Goal: Book appointment/travel/reservation

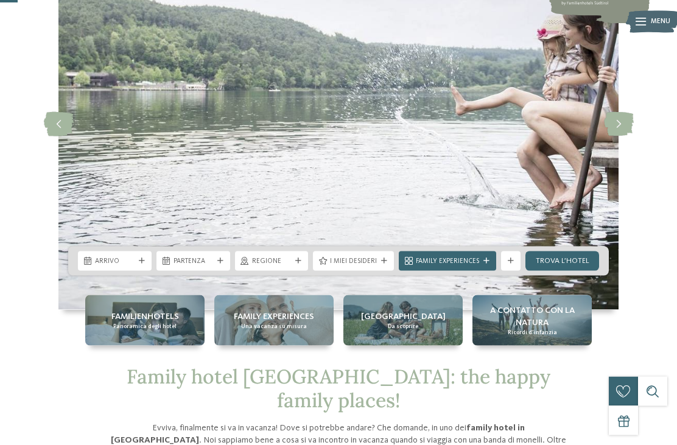
scroll to position [113, 0]
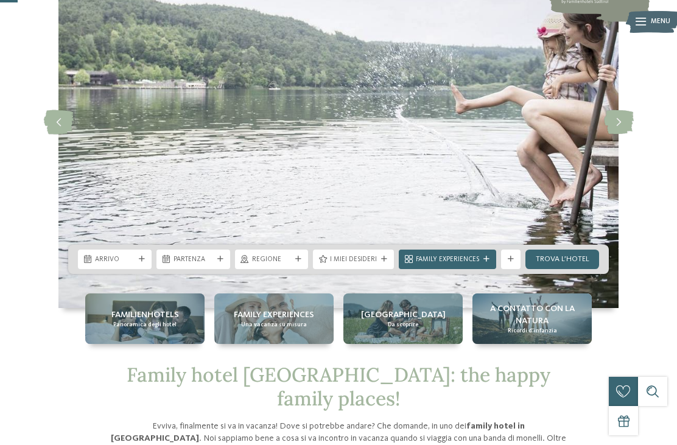
click at [131, 265] on span "Arrivo" at bounding box center [115, 260] width 40 height 10
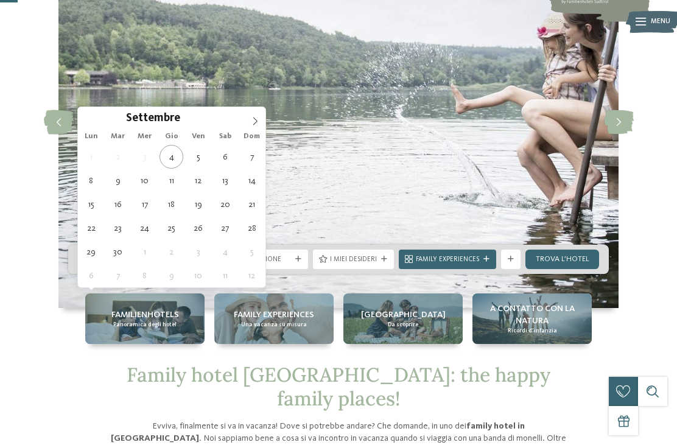
click at [255, 121] on icon at bounding box center [255, 121] width 9 height 9
type div "[DATE]"
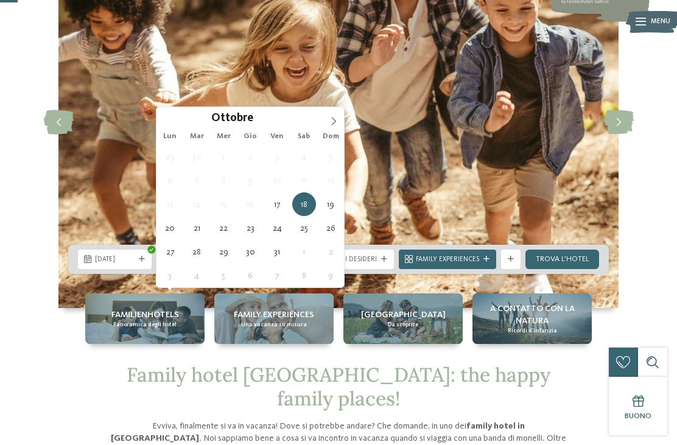
type div "[DATE]"
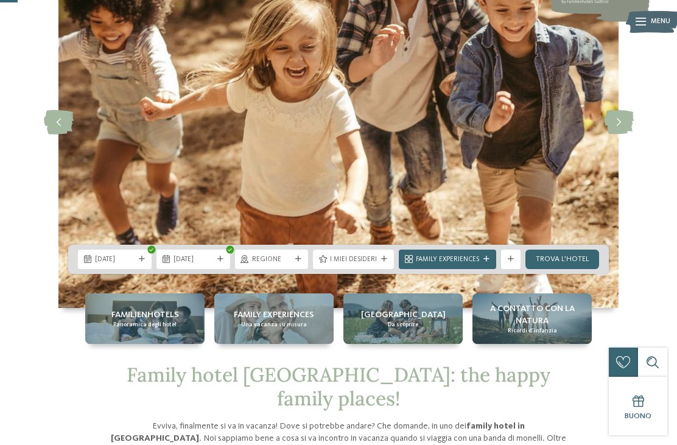
click at [289, 265] on span "Regione" at bounding box center [272, 260] width 40 height 10
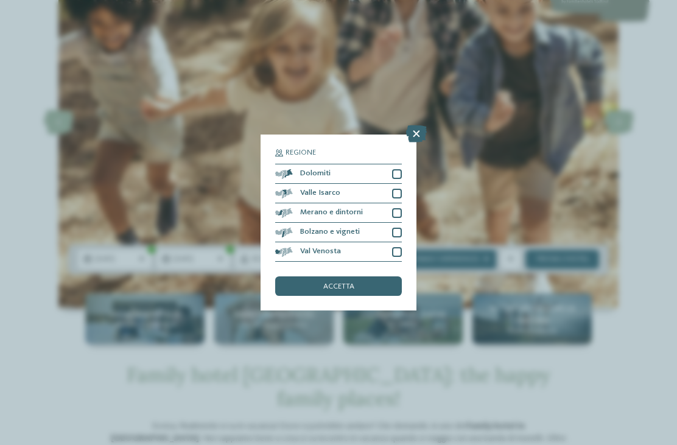
click at [397, 164] on div "Dolomiti" at bounding box center [338, 173] width 127 height 19
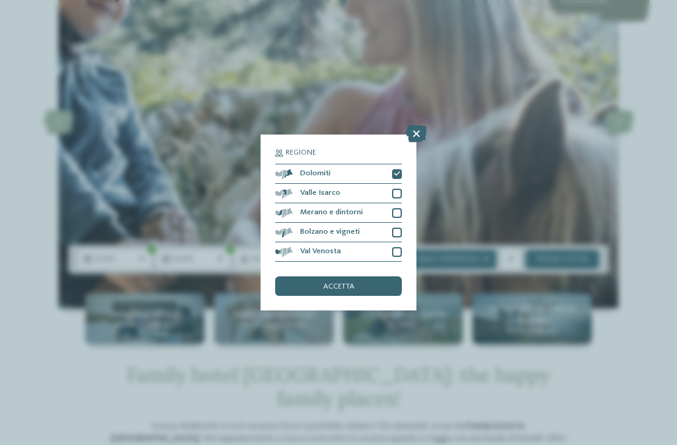
click at [398, 223] on div "Bolzano e vigneti" at bounding box center [338, 232] width 127 height 19
click at [401, 189] on div at bounding box center [397, 194] width 10 height 10
click at [399, 191] on icon at bounding box center [397, 194] width 6 height 6
click at [399, 189] on div at bounding box center [397, 194] width 10 height 10
click at [399, 208] on div at bounding box center [397, 213] width 10 height 10
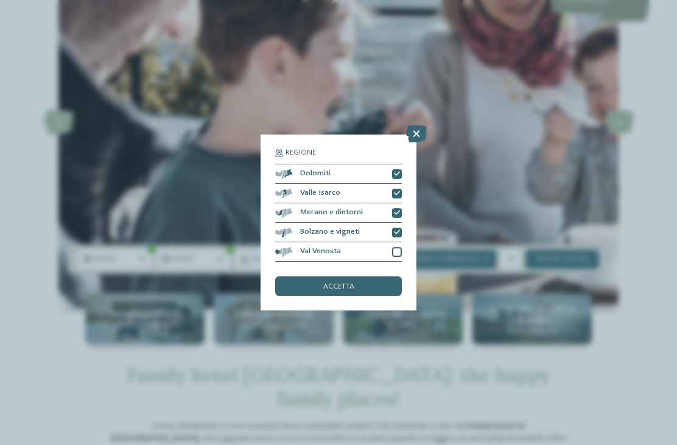
click at [399, 247] on div at bounding box center [397, 252] width 10 height 10
click at [377, 276] on div "accetta" at bounding box center [338, 285] width 127 height 19
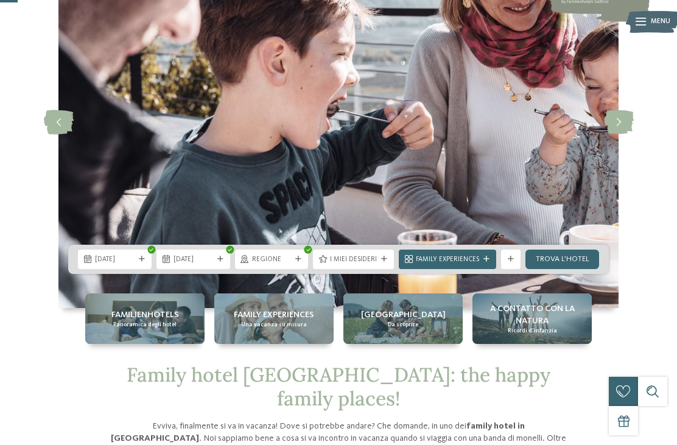
click at [372, 264] on div "I miei desideri" at bounding box center [354, 259] width 52 height 10
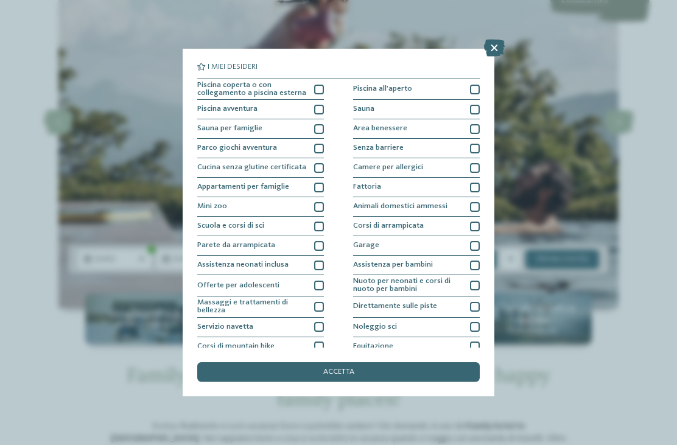
click at [320, 85] on div at bounding box center [319, 90] width 10 height 10
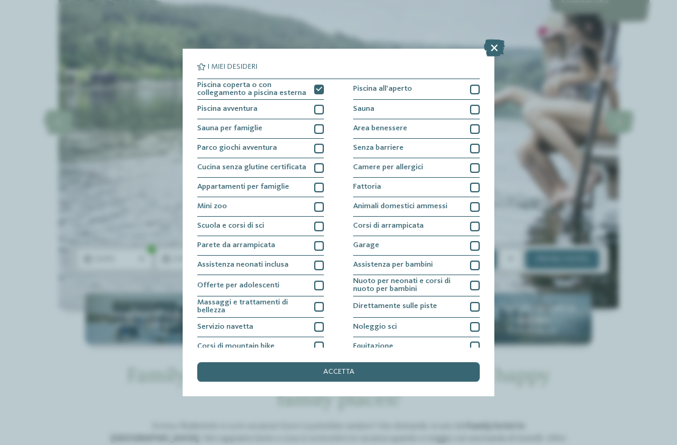
click at [419, 362] on div "accetta" at bounding box center [338, 371] width 282 height 19
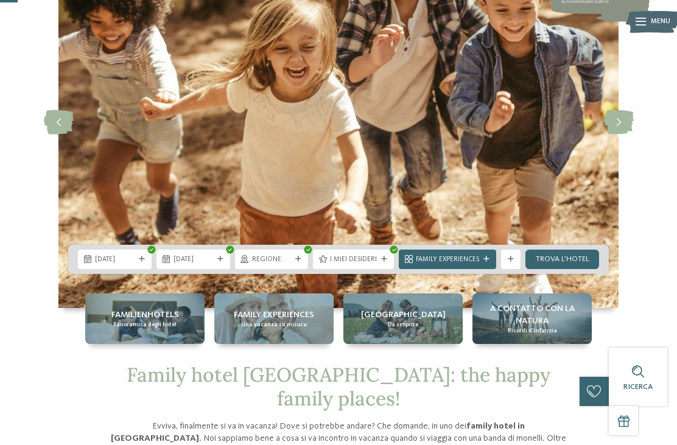
click at [562, 269] on link "trova l’hotel" at bounding box center [562, 259] width 74 height 19
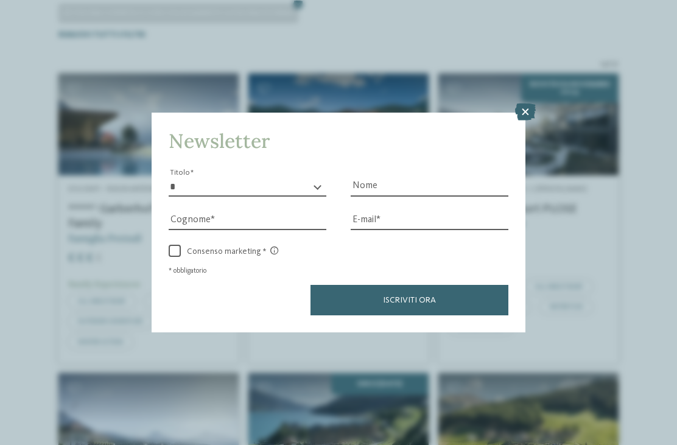
click at [519, 103] on icon at bounding box center [525, 111] width 21 height 17
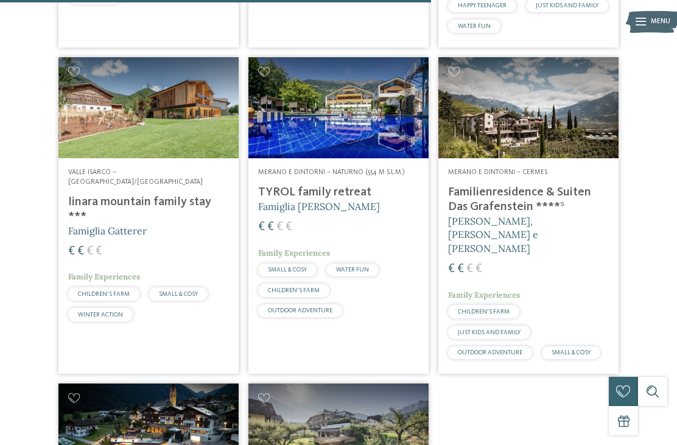
scroll to position [1291, 0]
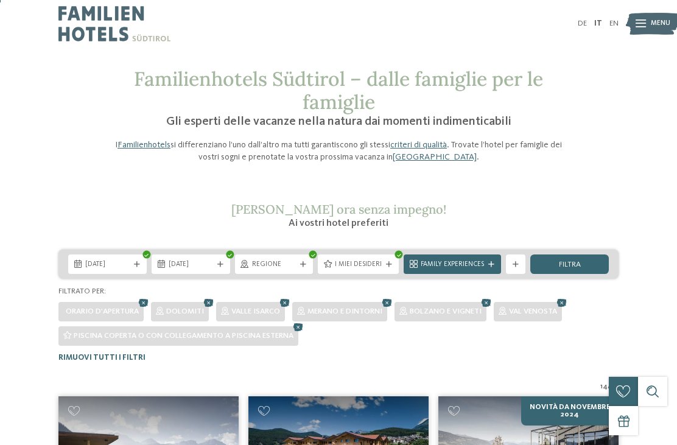
scroll to position [0, 0]
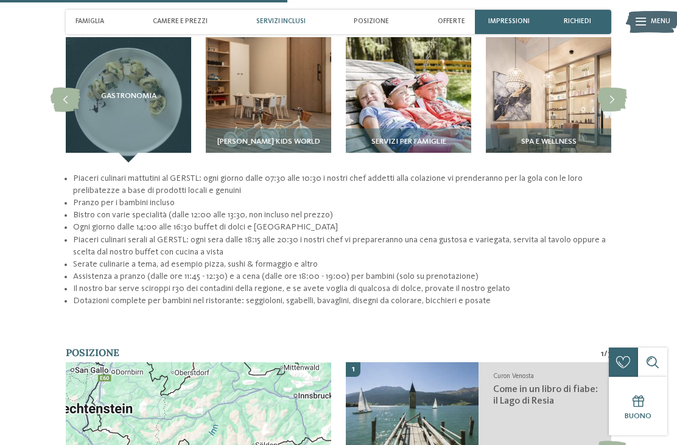
scroll to position [1352, 0]
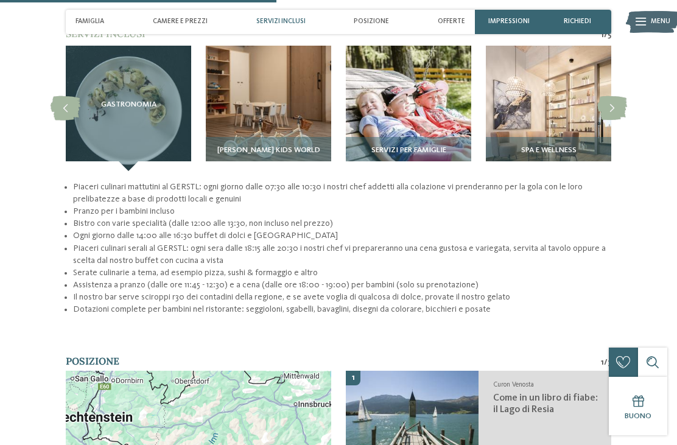
click at [179, 21] on span "Camere e prezzi" at bounding box center [180, 22] width 55 height 8
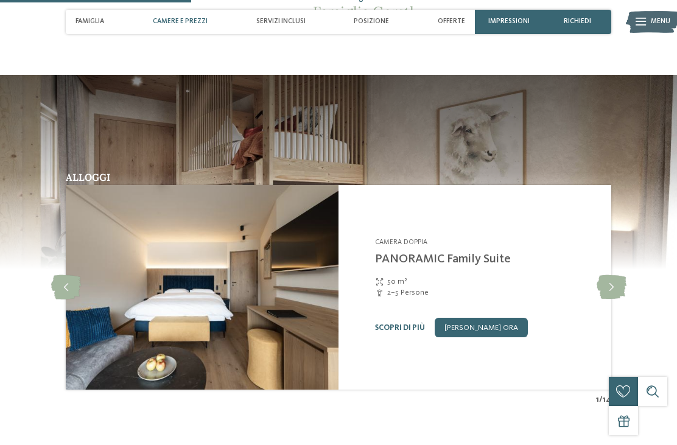
scroll to position [941, 0]
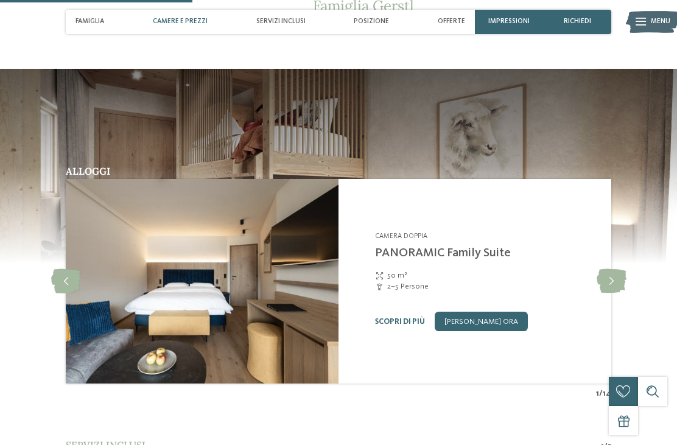
click at [403, 318] on link "Scopri di più" at bounding box center [400, 322] width 50 height 8
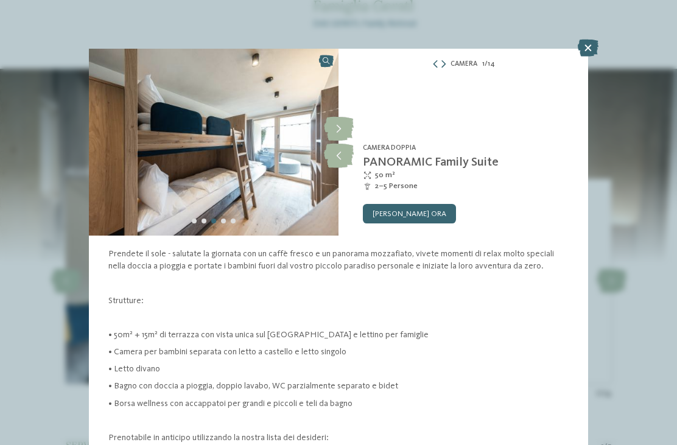
scroll to position [-1, 0]
click at [587, 51] on icon at bounding box center [588, 48] width 21 height 17
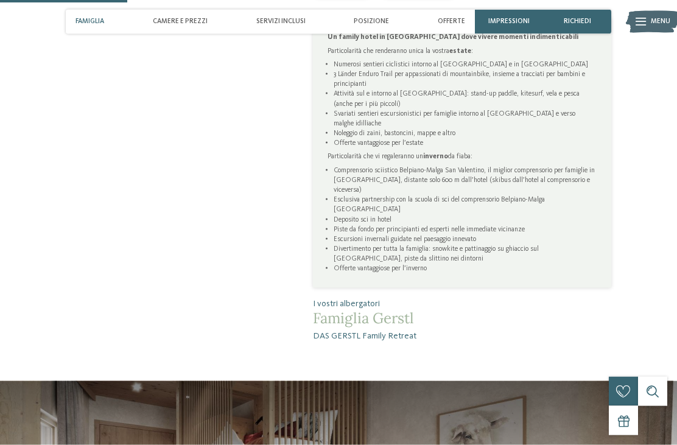
scroll to position [624, 0]
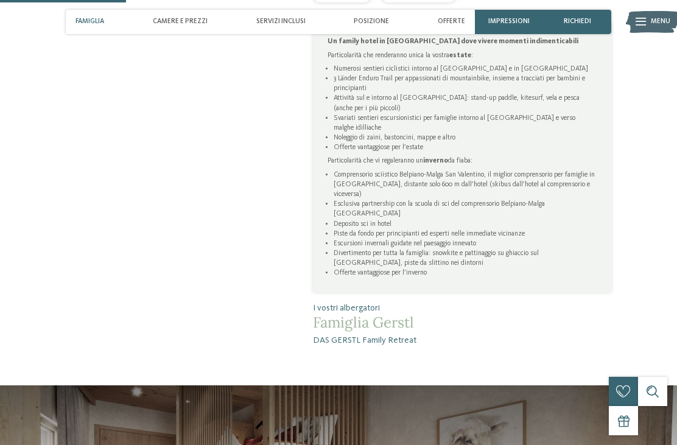
click at [646, 25] on img at bounding box center [653, 22] width 54 height 27
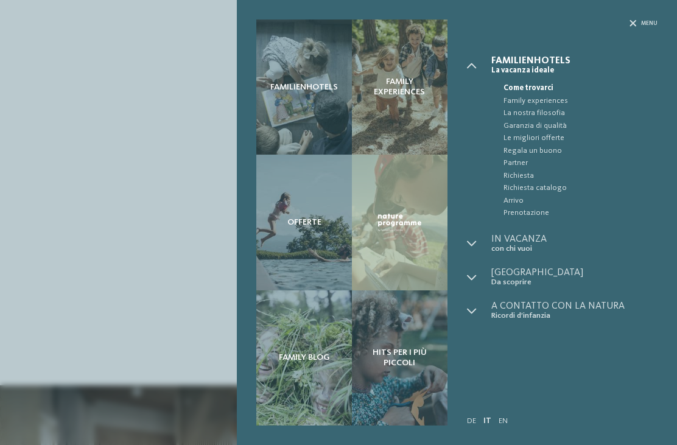
click at [66, 209] on div "Familienhotels Family experiences Offerte" at bounding box center [338, 222] width 677 height 445
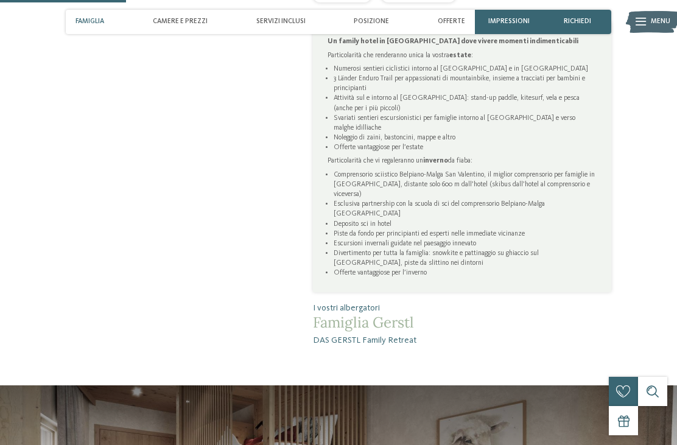
click at [587, 15] on div "richiedi" at bounding box center [577, 22] width 68 height 24
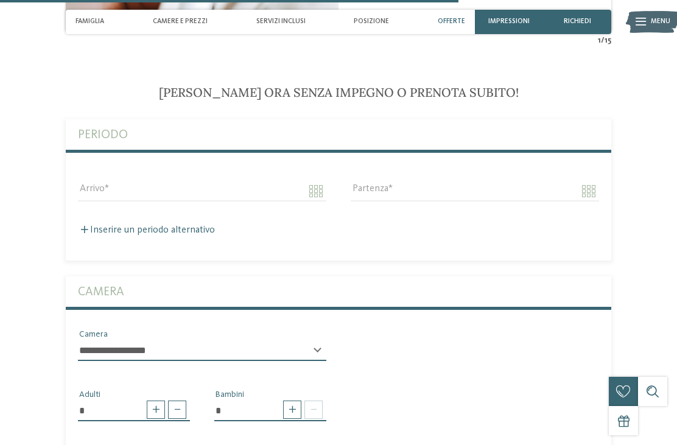
scroll to position [2293, 0]
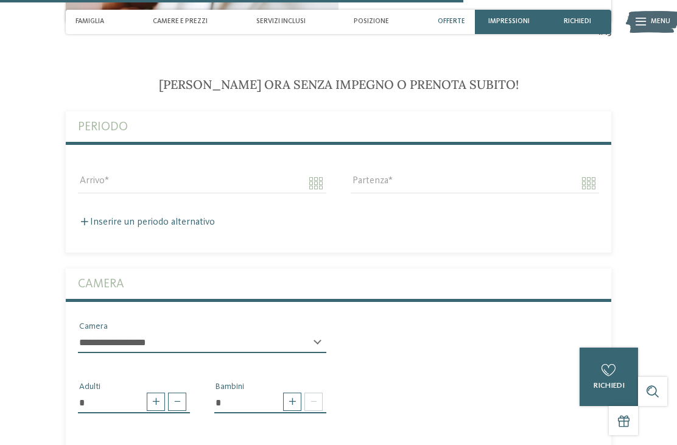
click at [74, 172] on div "Arrivo" at bounding box center [202, 183] width 273 height 44
click at [325, 173] on input "Arrivo" at bounding box center [202, 183] width 248 height 21
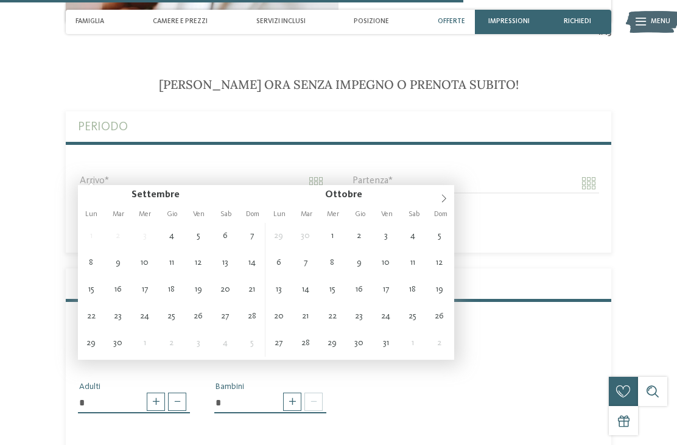
type input "**********"
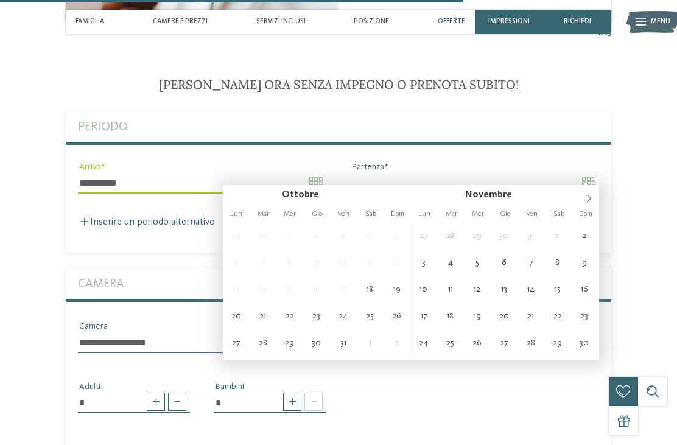
type input "**********"
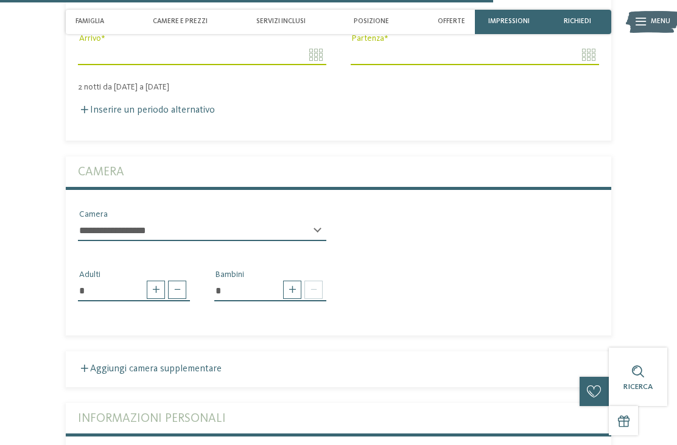
scroll to position [2425, 0]
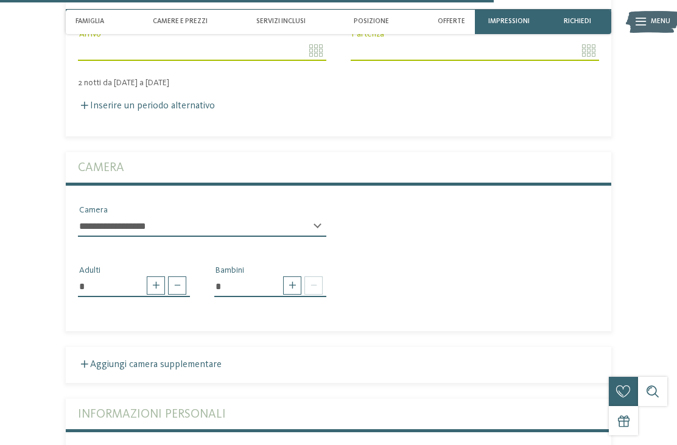
click at [287, 276] on span at bounding box center [292, 285] width 18 height 18
type input "*"
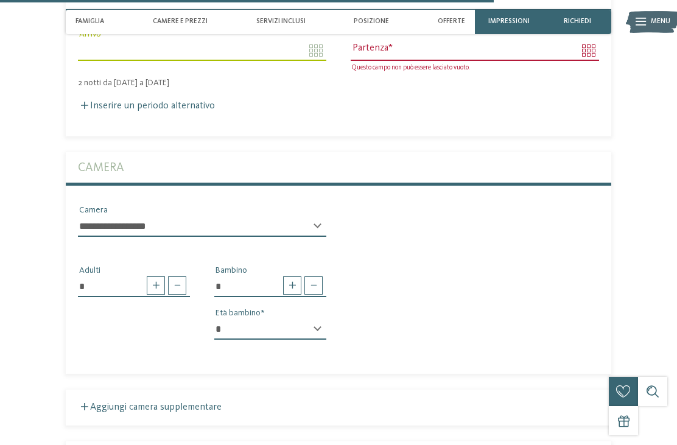
click at [309, 324] on select "* * * * * * * * * * * ** ** ** ** ** ** ** **" at bounding box center [270, 329] width 112 height 21
select select "*"
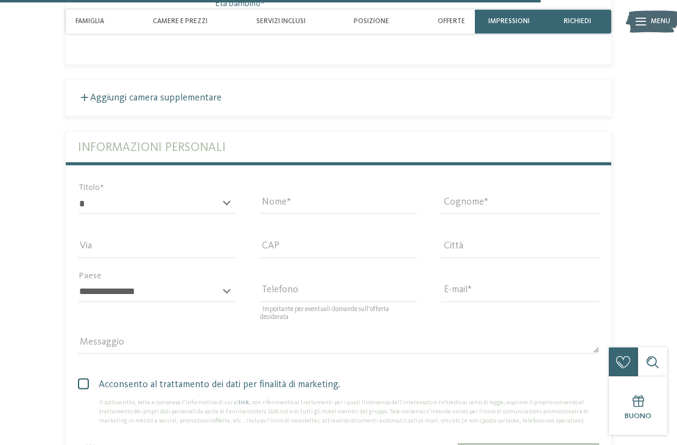
scroll to position [2738, 0]
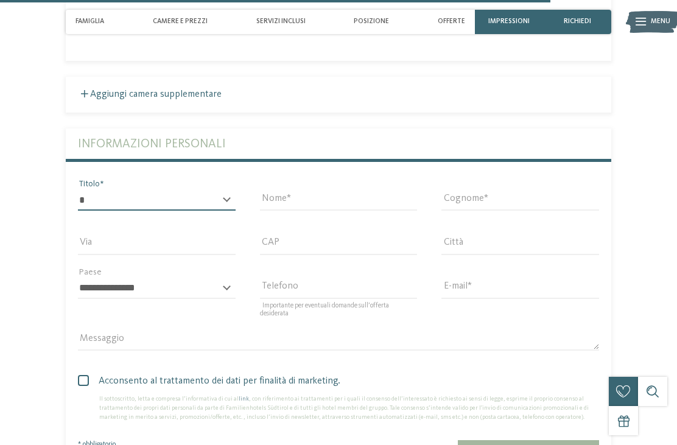
click at [215, 195] on select "* ****** ******* ******** ******" at bounding box center [157, 200] width 158 height 21
select select "*"
click at [354, 197] on input "Nome" at bounding box center [339, 200] width 158 height 21
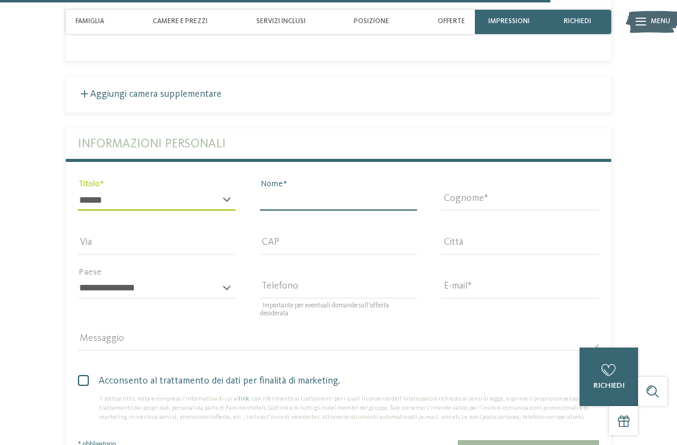
type input "******"
type input "*******"
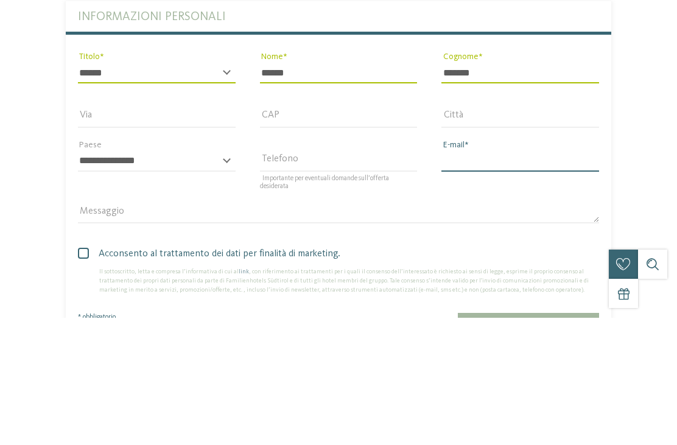
click at [491, 278] on input "E-mail" at bounding box center [520, 288] width 158 height 21
type input "**********"
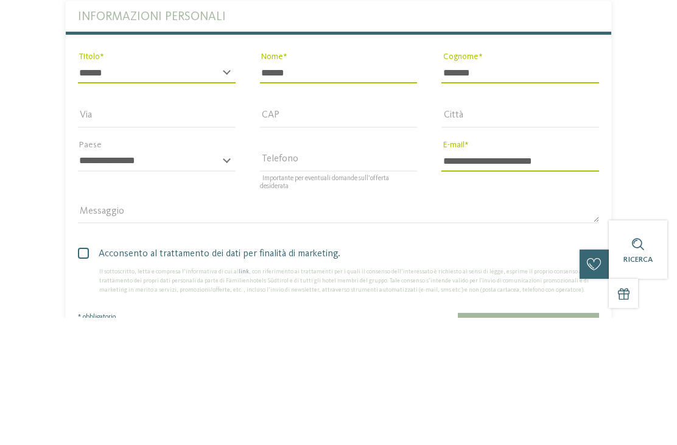
scroll to position [2865, 0]
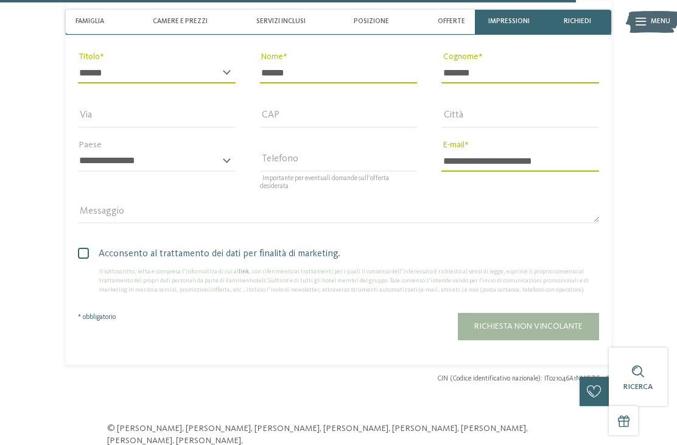
click at [79, 248] on span at bounding box center [83, 253] width 11 height 11
click at [523, 322] on span "Richiesta non vincolante" at bounding box center [528, 326] width 108 height 9
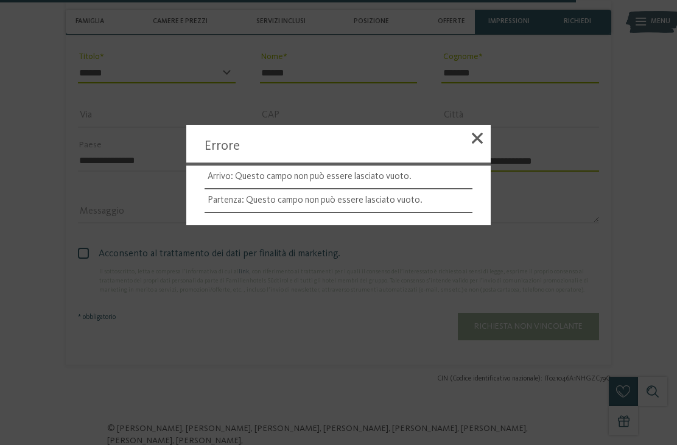
click at [476, 144] on span at bounding box center [477, 138] width 11 height 11
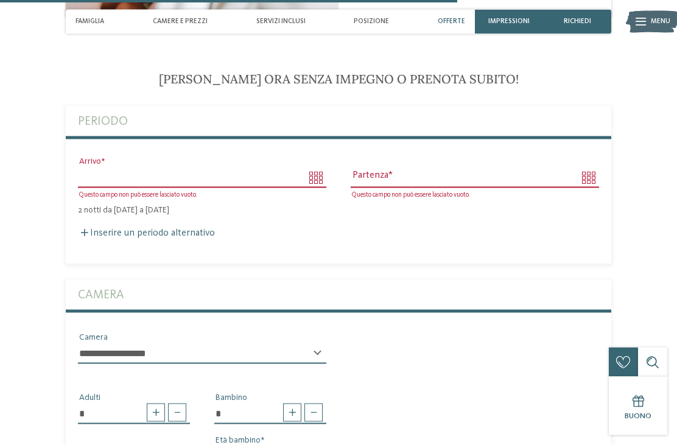
scroll to position [2290, 0]
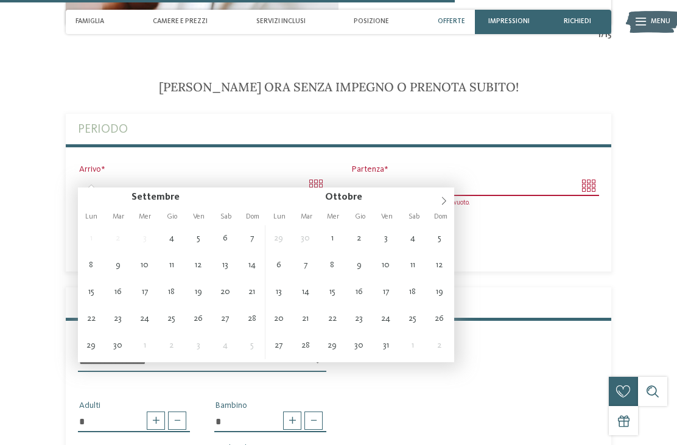
type input "**********"
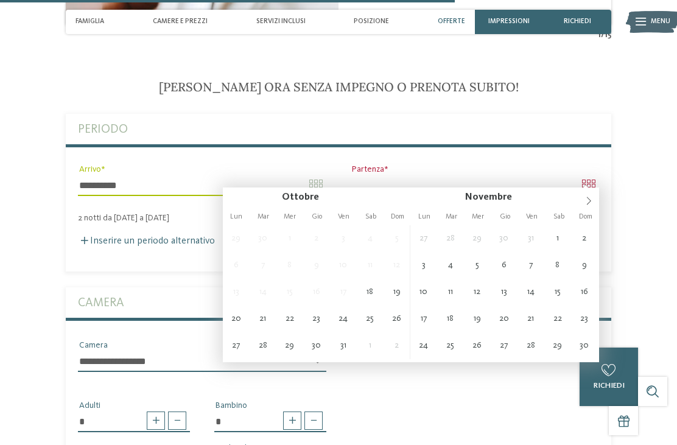
type input "**********"
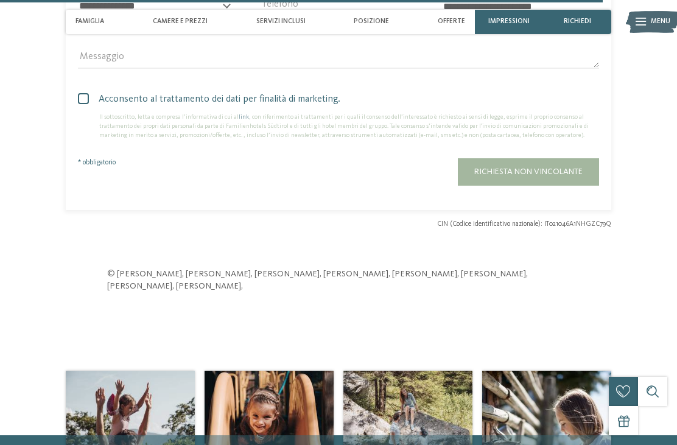
scroll to position [3023, 0]
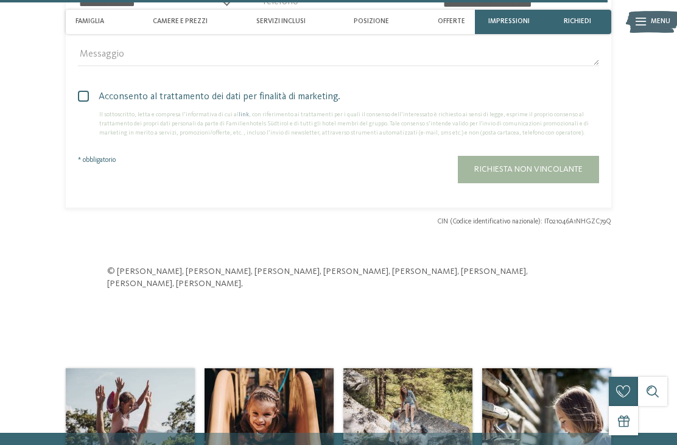
click at [553, 170] on button "Richiesta non vincolante" at bounding box center [528, 169] width 141 height 27
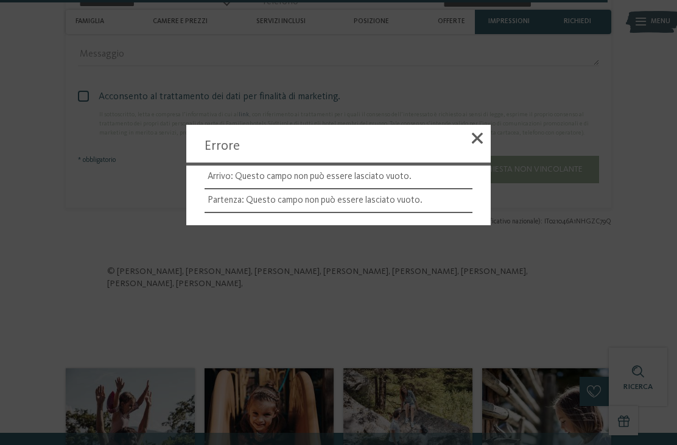
click at [480, 156] on div at bounding box center [477, 140] width 27 height 31
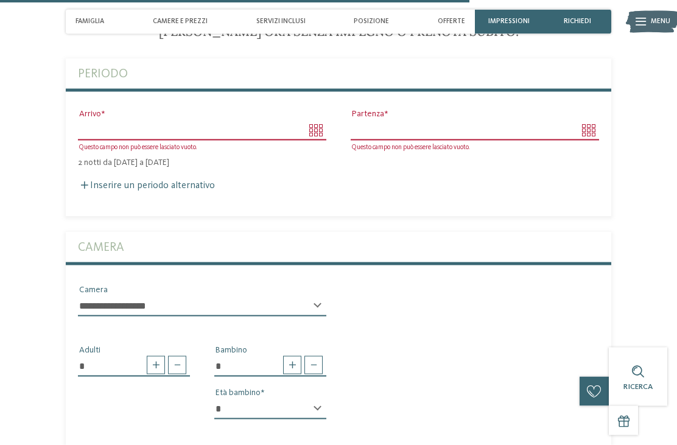
scroll to position [2338, 0]
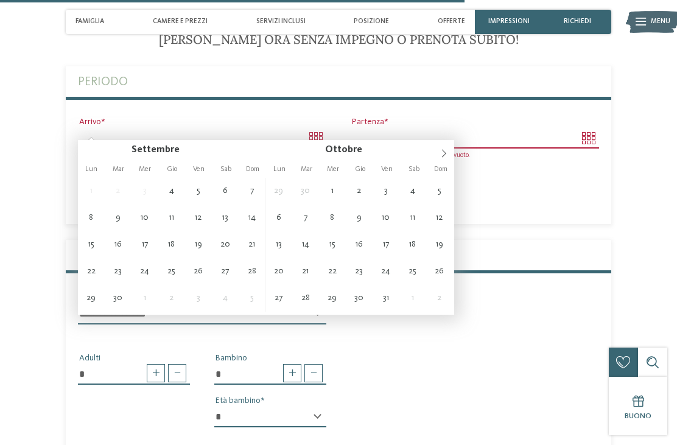
type input "**********"
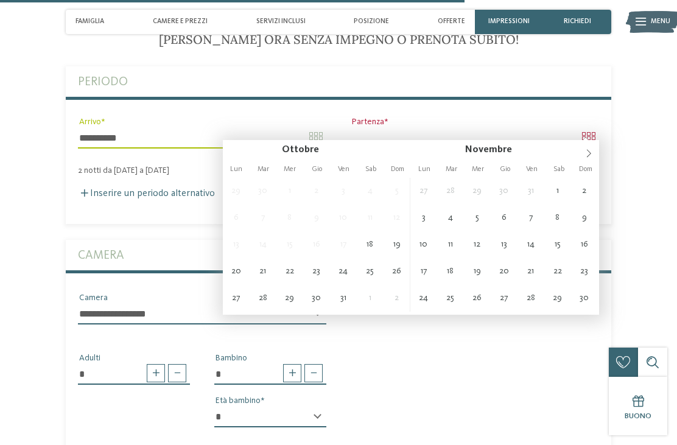
type input "**********"
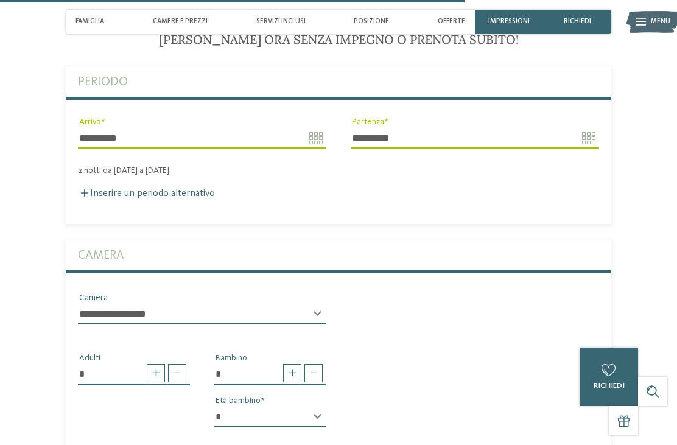
click at [79, 166] on div "2 notti da venerdì a domenica" at bounding box center [338, 171] width 545 height 10
click at [88, 176] on div "Inserire un periodo alternativo Arrivo Partenza" at bounding box center [338, 188] width 545 height 24
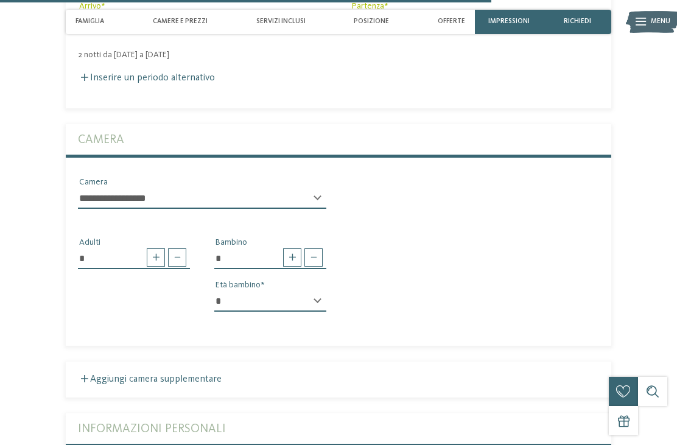
scroll to position [2454, 0]
click at [76, 198] on div "**********" at bounding box center [202, 196] width 273 height 43
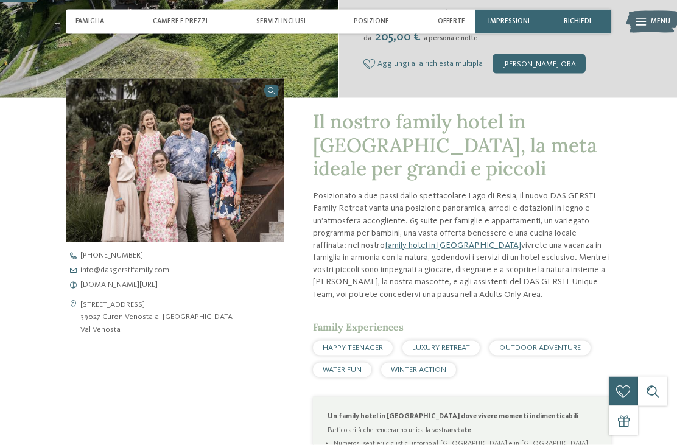
scroll to position [0, 0]
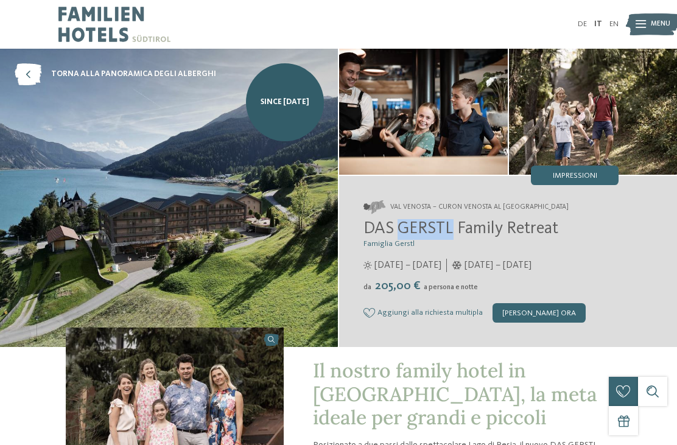
click at [441, 317] on span "Aggiungi alla richiesta multipla" at bounding box center [429, 313] width 105 height 9
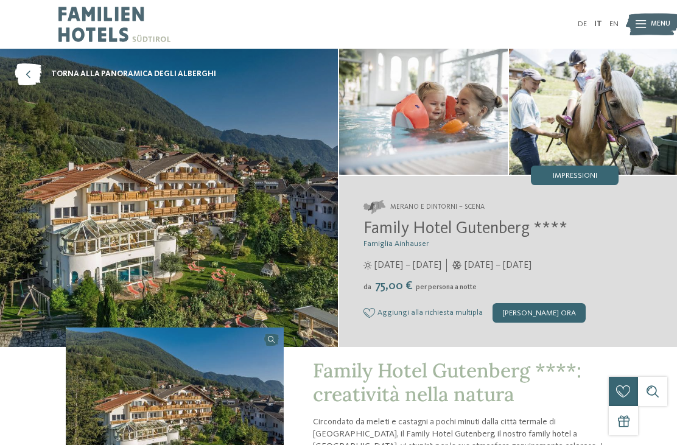
click at [460, 317] on span "Aggiungi alla richiesta multipla" at bounding box center [429, 313] width 105 height 9
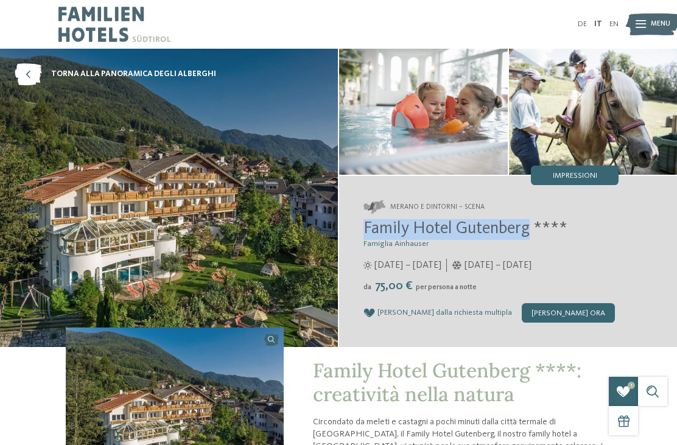
copy span "Family Hotel Gutenberg"
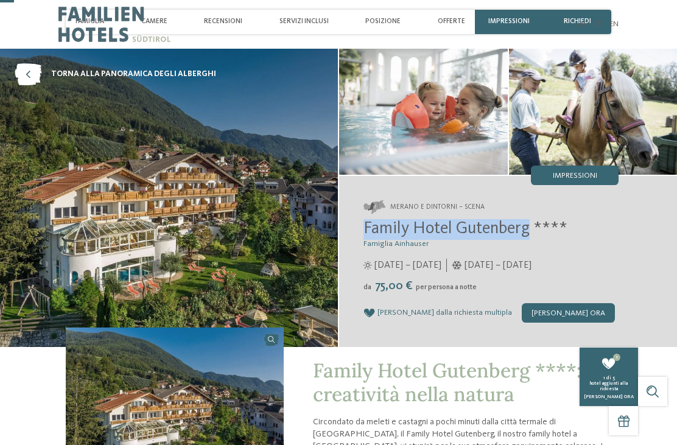
scroll to position [63, 0]
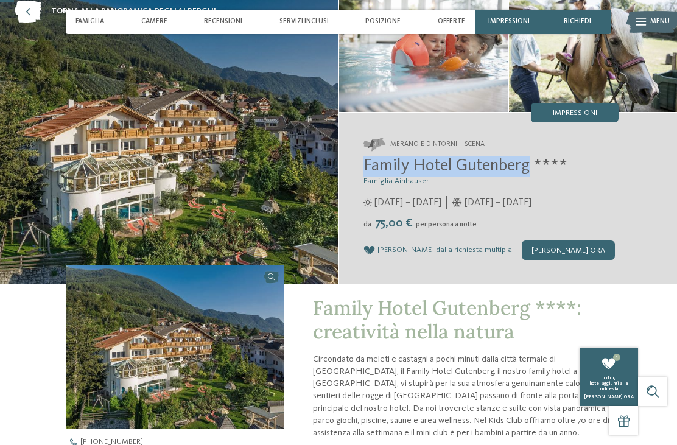
copy span "Family Hotel Gutenberg"
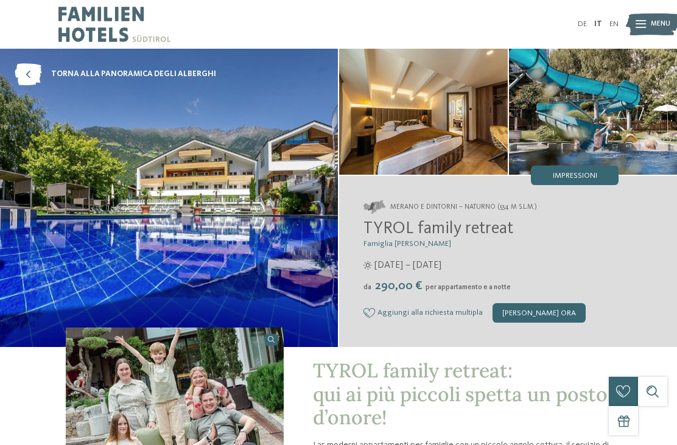
click at [451, 315] on span "Aggiungi alla richiesta multipla" at bounding box center [429, 313] width 105 height 9
click at [650, 30] on img at bounding box center [653, 24] width 54 height 27
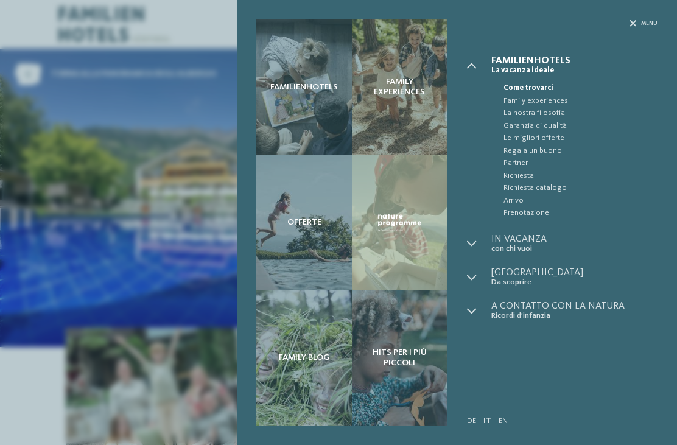
click at [542, 216] on span "Prenotazione" at bounding box center [580, 213] width 154 height 12
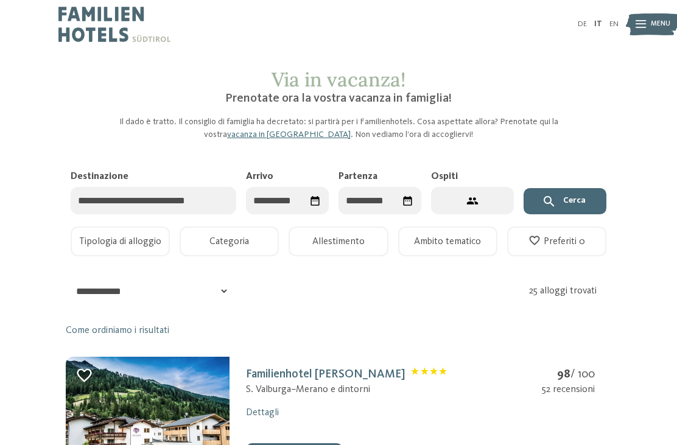
click at [300, 192] on input "Arrivo" at bounding box center [287, 200] width 83 height 27
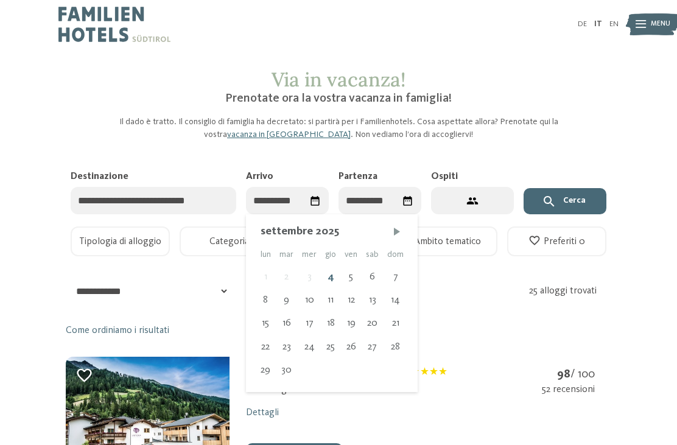
click at [391, 233] on span "Mese successivo" at bounding box center [397, 231] width 12 height 12
click at [352, 320] on div "17" at bounding box center [352, 323] width 21 height 23
type input "**********"
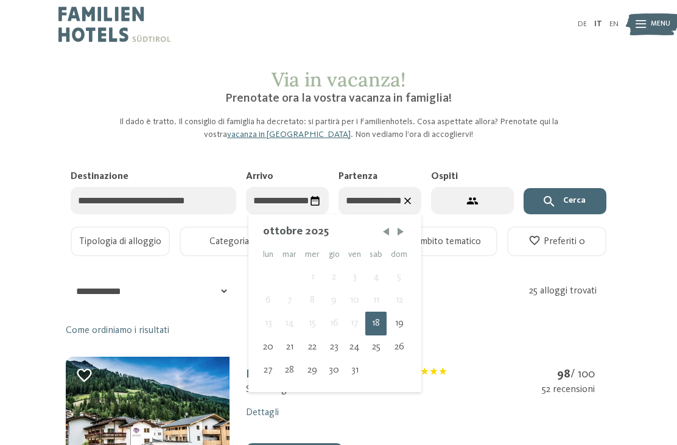
click at [400, 324] on div "19" at bounding box center [399, 323] width 25 height 23
type input "**********"
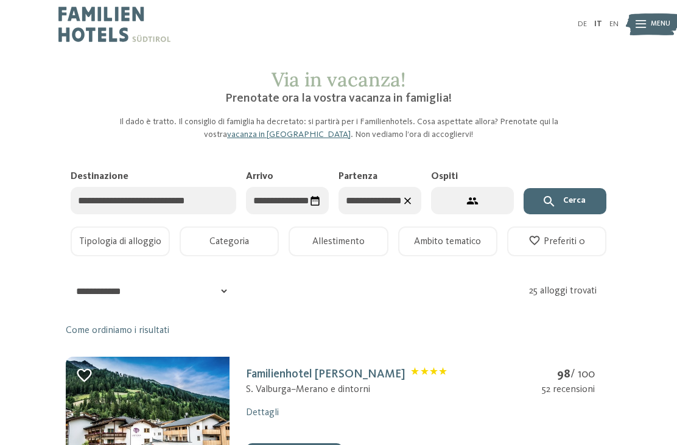
click at [483, 202] on button "2 ospiti – 1 camera" at bounding box center [472, 200] width 83 height 27
select select "*"
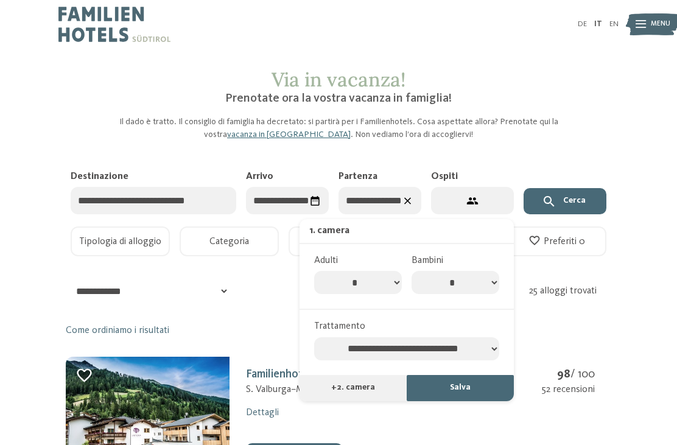
click at [489, 281] on select "* * * * * * * *" at bounding box center [456, 282] width 88 height 23
select select "*"
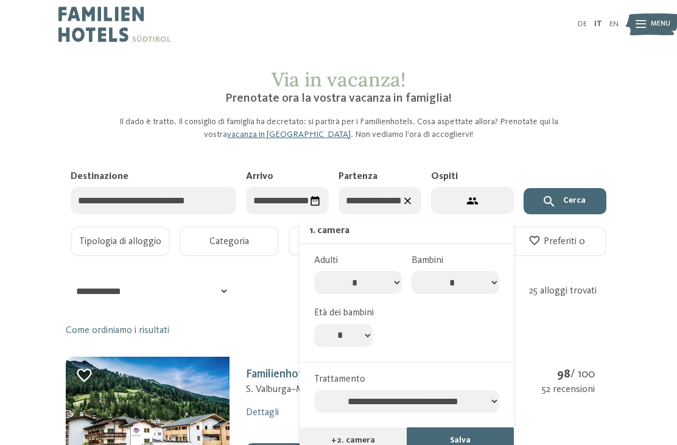
click at [349, 326] on select "* * * * * * * * * * ** ** ** ** ** ** ** **" at bounding box center [343, 335] width 58 height 23
select select "*"
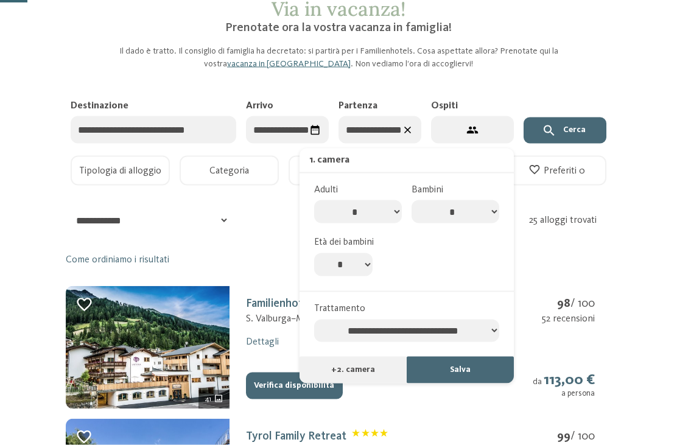
scroll to position [86, 0]
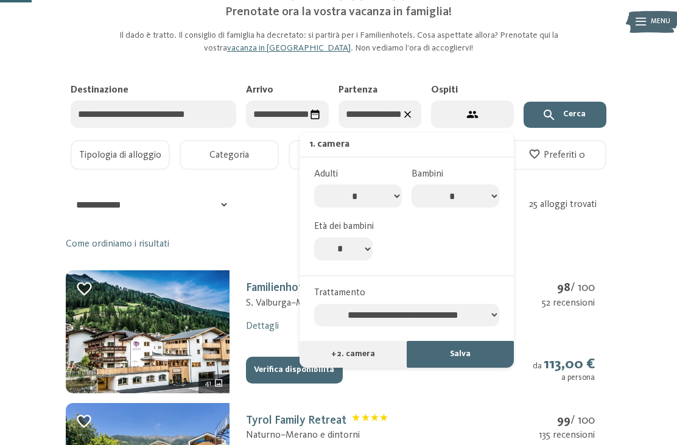
click at [465, 306] on select "**********" at bounding box center [406, 315] width 185 height 23
select select "**********"
click at [475, 341] on button "Salva" at bounding box center [460, 354] width 107 height 27
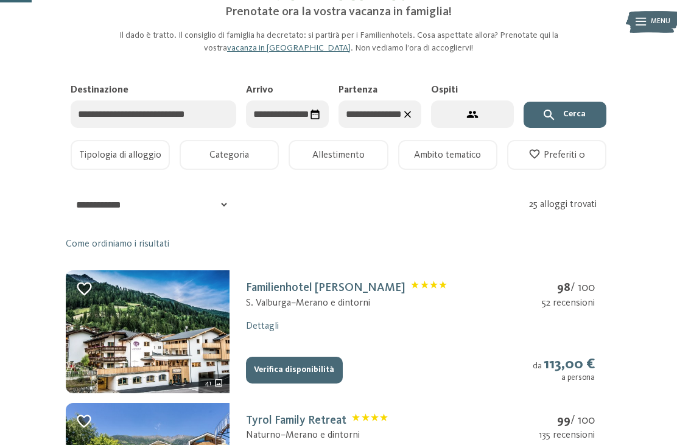
click at [564, 122] on button "Cerca" at bounding box center [565, 115] width 83 height 27
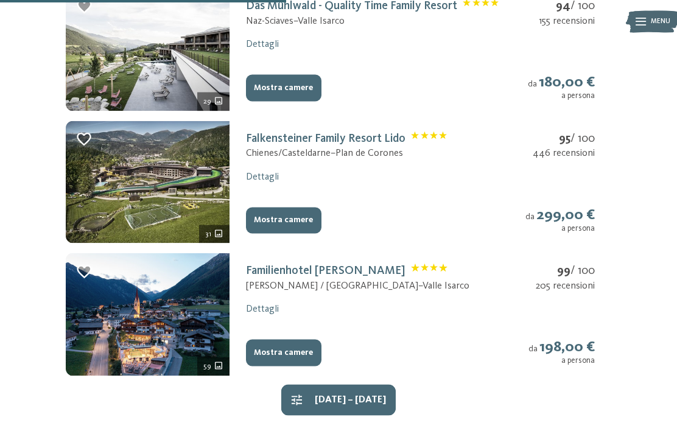
scroll to position [372, 0]
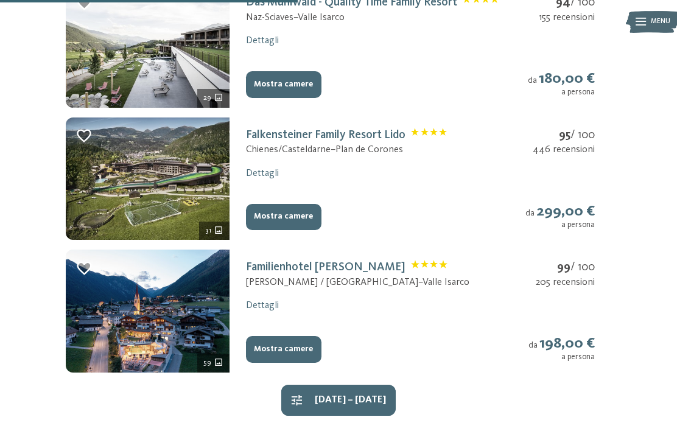
click at [291, 212] on button "Mostra camere" at bounding box center [283, 217] width 75 height 27
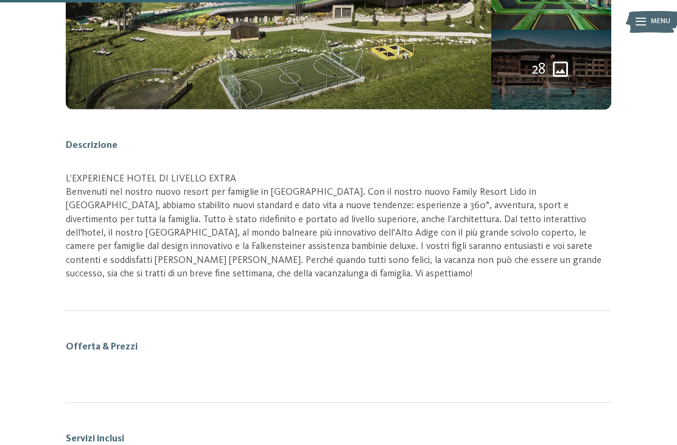
scroll to position [159, 0]
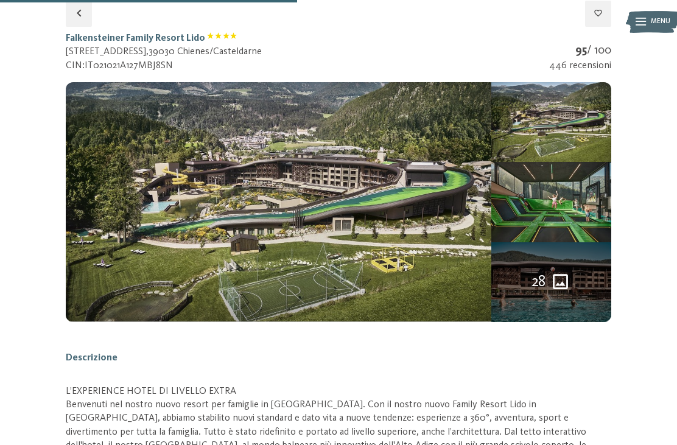
select select "*"
select select "**********"
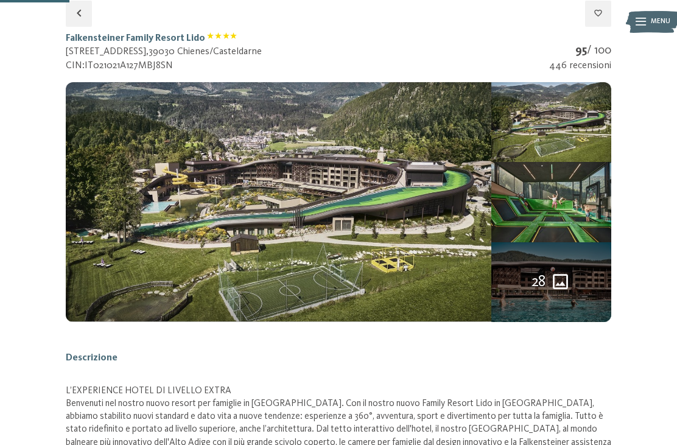
select select "**********"
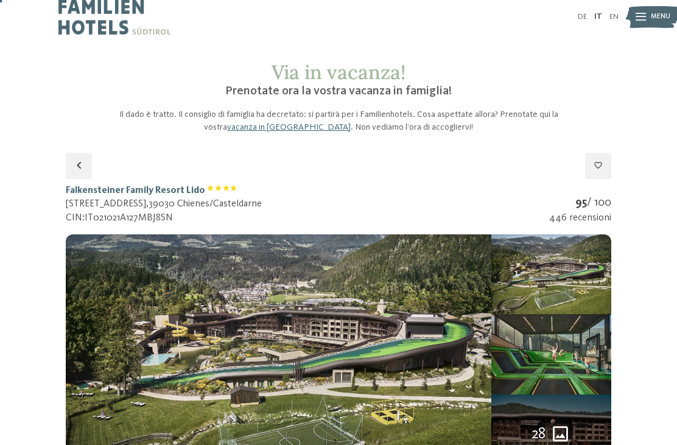
scroll to position [0, 0]
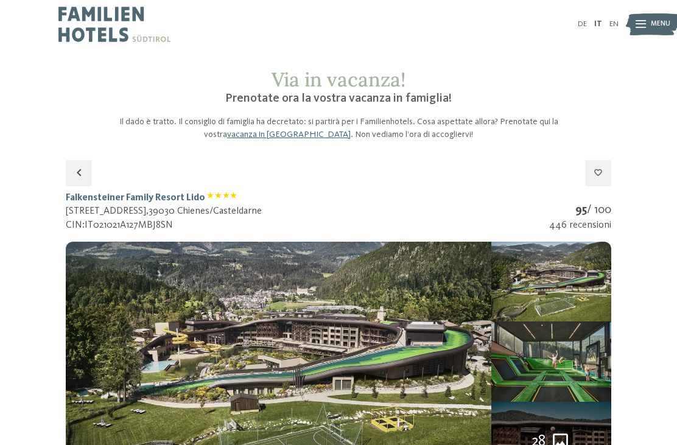
click at [75, 169] on icon "button" at bounding box center [79, 173] width 15 height 15
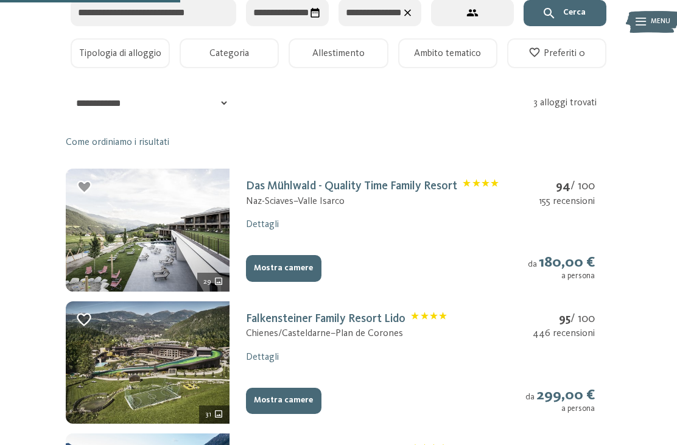
scroll to position [161, 0]
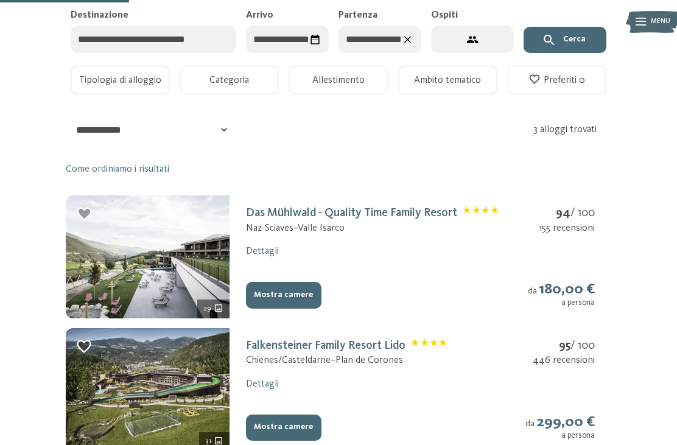
click at [67, 131] on div "**********" at bounding box center [338, 130] width 545 height 26
click at [217, 133] on select "**********" at bounding box center [148, 130] width 162 height 24
select select "*"
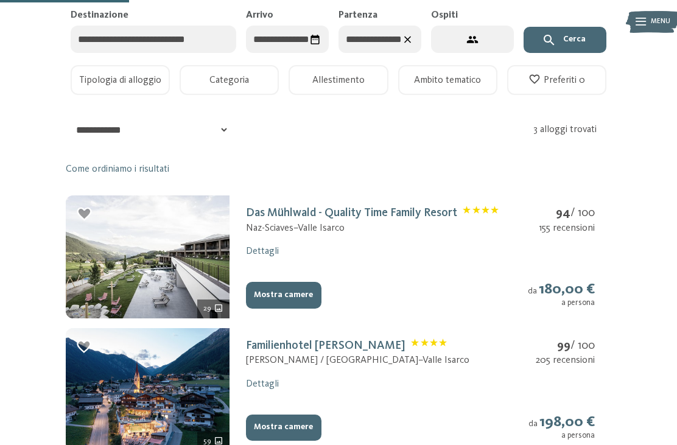
click at [420, 212] on link "Das Mühlwald - Quality Time Family Resort" at bounding box center [372, 213] width 253 height 12
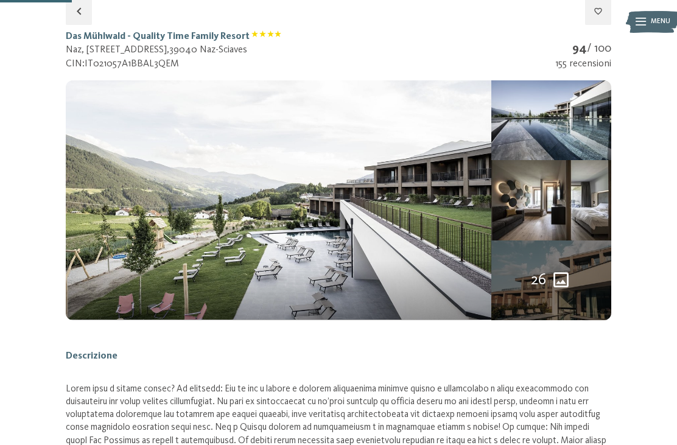
scroll to position [159, 0]
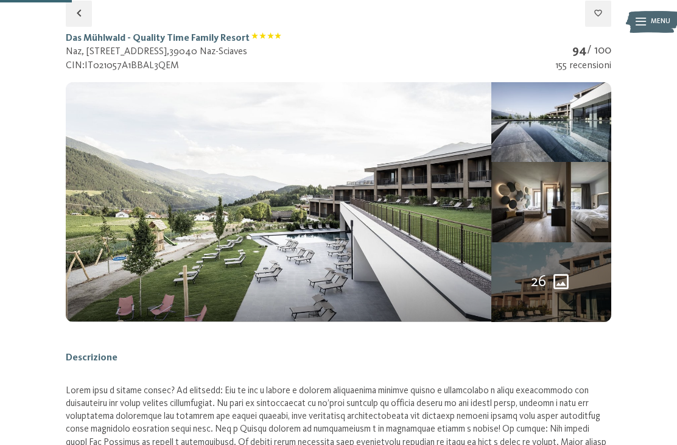
select select "*"
select select "**********"
click at [555, 142] on img at bounding box center [551, 122] width 120 height 80
click at [662, 9] on img at bounding box center [653, 22] width 54 height 27
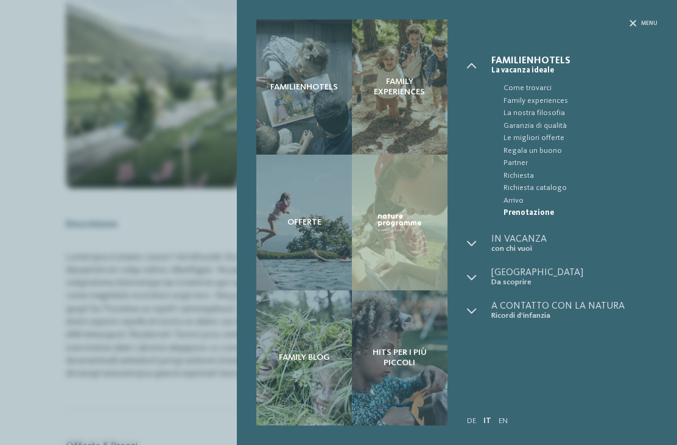
scroll to position [292, 0]
click at [86, 173] on div "Familienhotels Family experiences Offerte" at bounding box center [338, 222] width 677 height 445
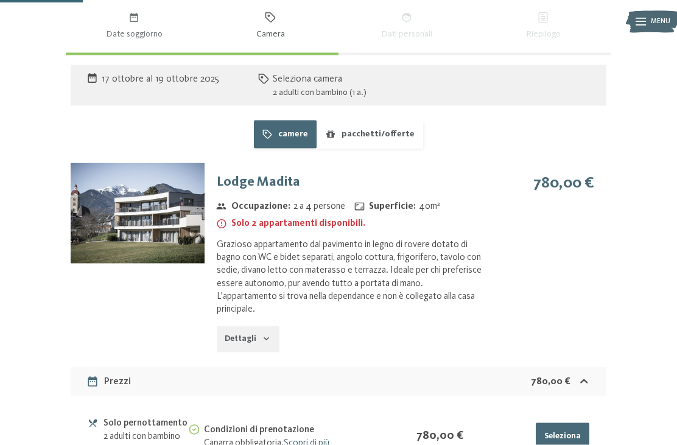
scroll to position [769, 0]
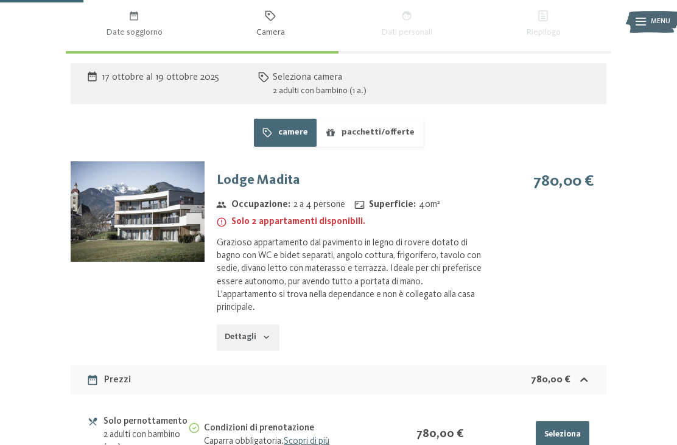
click at [264, 324] on button "Dettagli" at bounding box center [248, 337] width 63 height 27
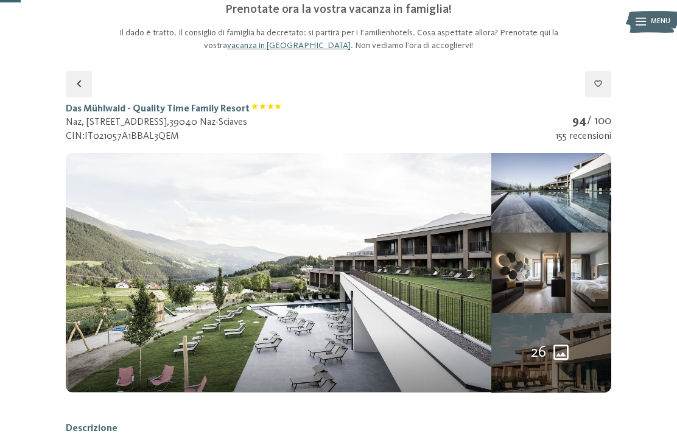
scroll to position [0, 0]
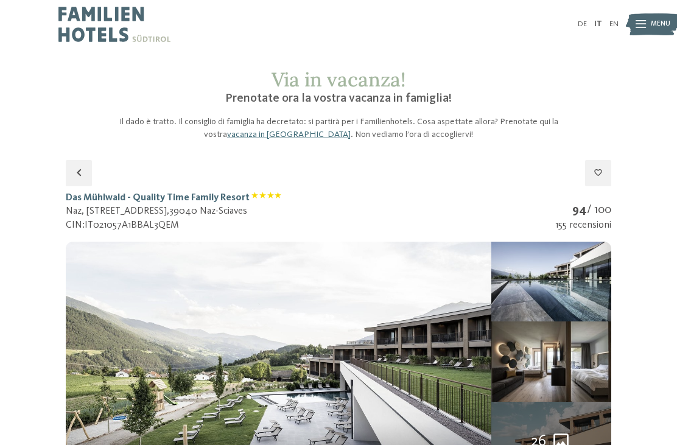
click at [77, 171] on icon "button" at bounding box center [79, 173] width 15 height 15
select select "*"
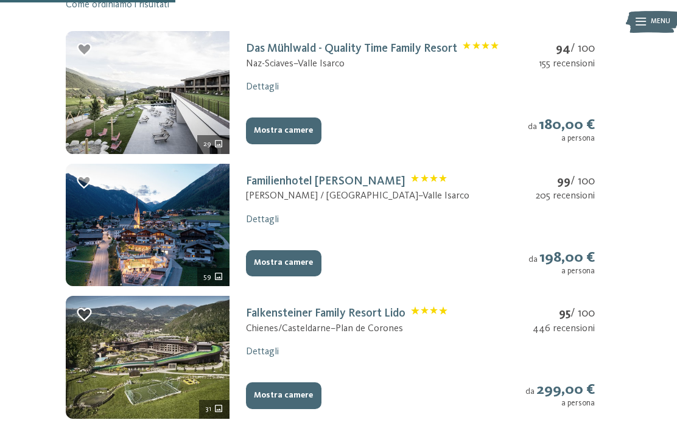
scroll to position [331, 0]
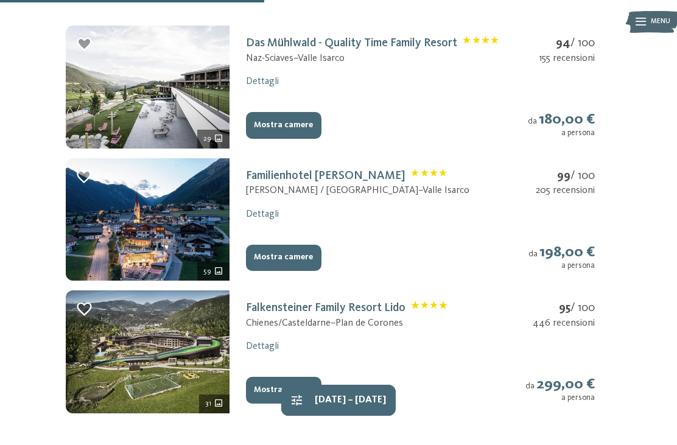
click at [293, 256] on button "Mostra camere" at bounding box center [283, 258] width 75 height 27
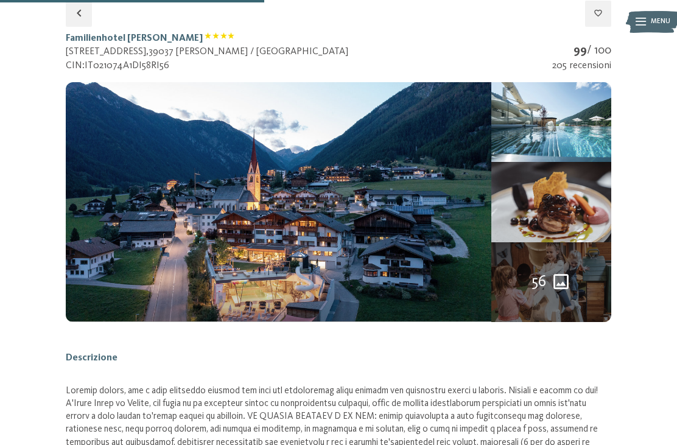
select select "*"
select select "**********"
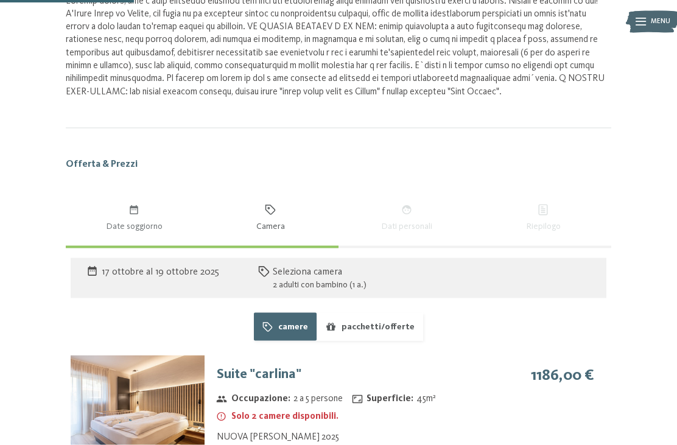
scroll to position [598, 0]
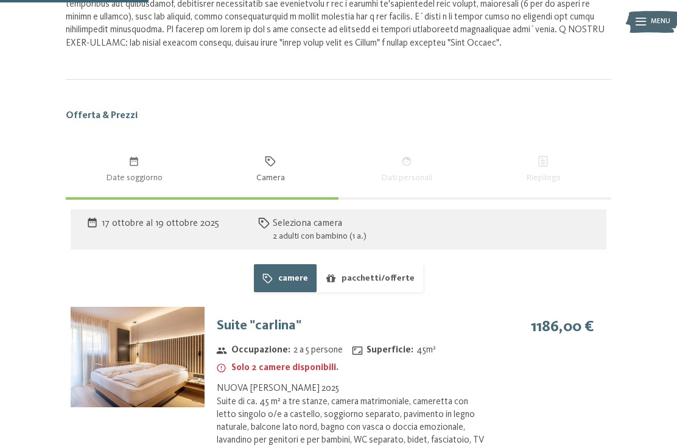
click at [80, 172] on span "Date soggiorno" at bounding box center [133, 178] width 119 height 12
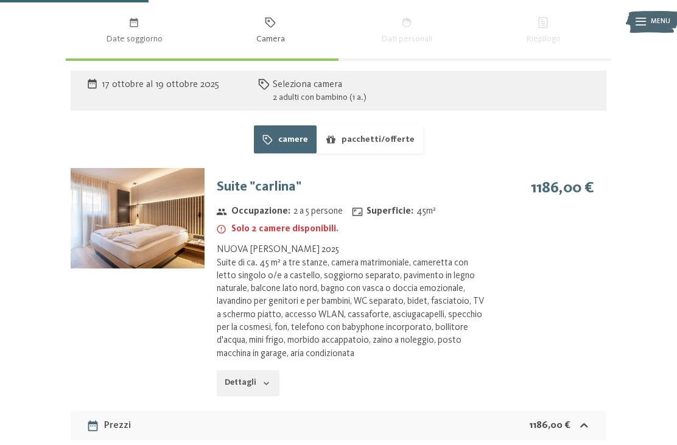
select select "*"
select select "**********"
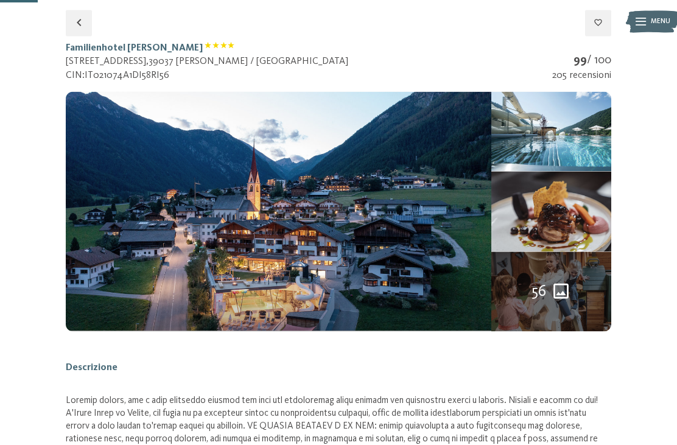
scroll to position [153, 0]
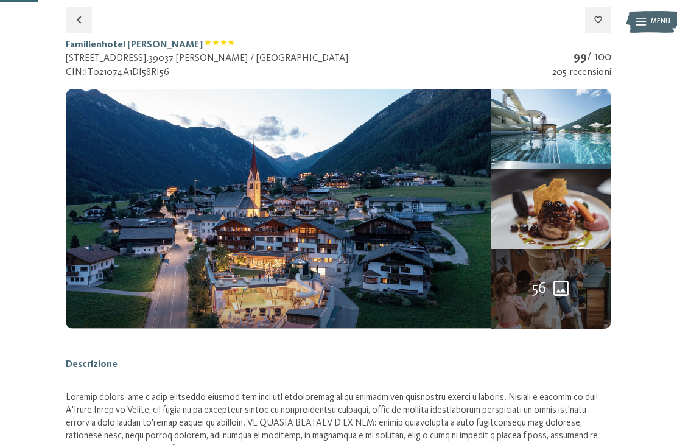
click at [581, 156] on img at bounding box center [551, 129] width 120 height 80
click at [662, 18] on span "Menu" at bounding box center [660, 22] width 19 height 10
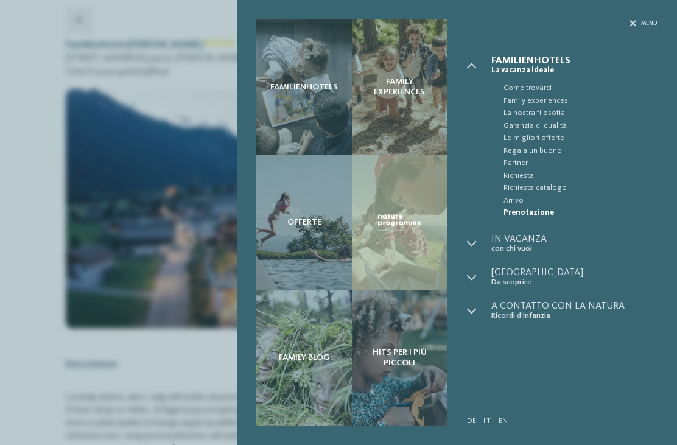
click at [20, 119] on div "Familienhotels Family experiences Offerte" at bounding box center [338, 222] width 677 height 445
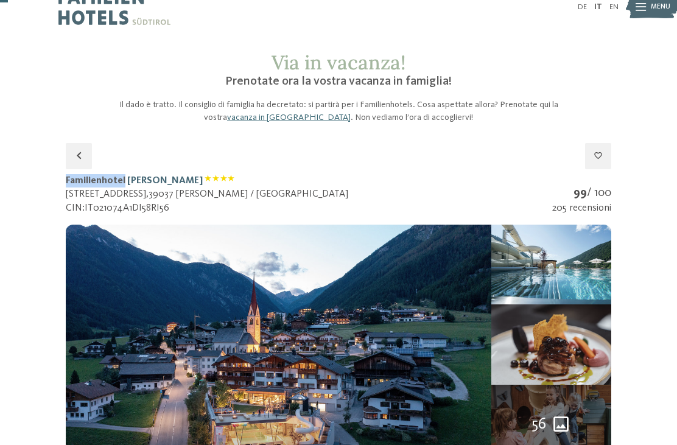
scroll to position [0, 0]
